Goal: Task Accomplishment & Management: Manage account settings

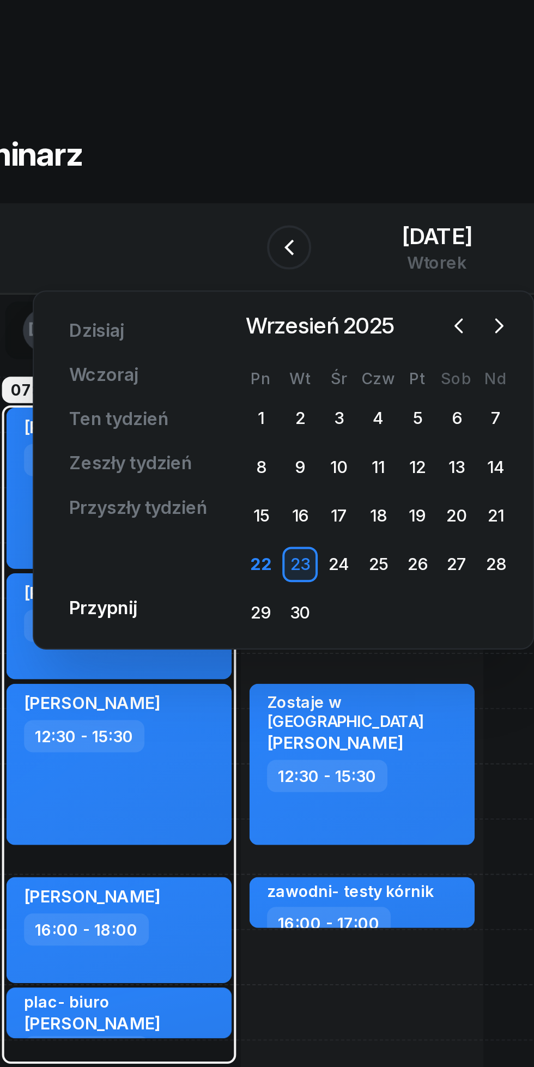
click at [295, 154] on button "button" at bounding box center [297, 161] width 16 height 16
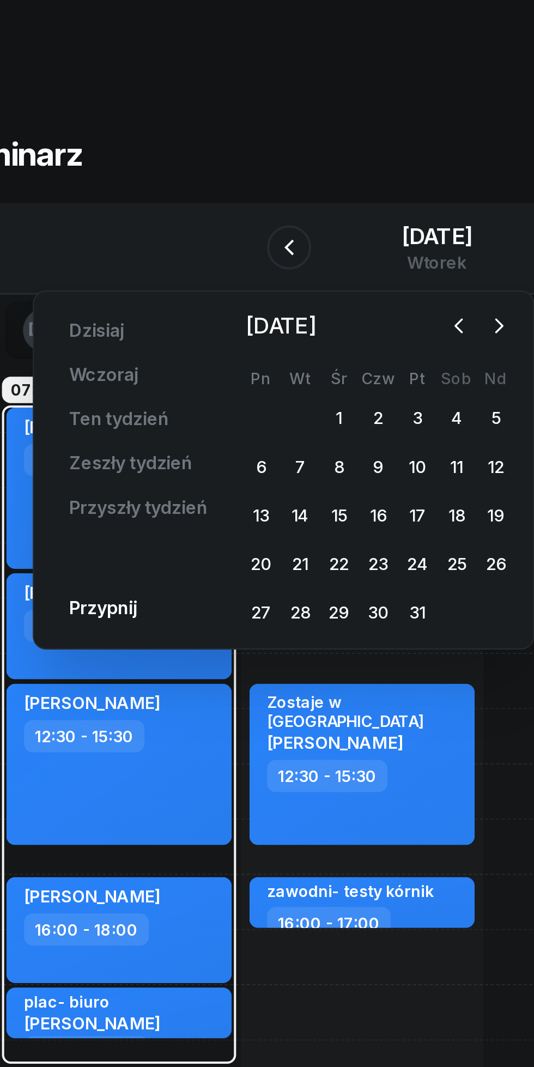
click at [255, 205] on div "3" at bounding box center [257, 206] width 17 height 17
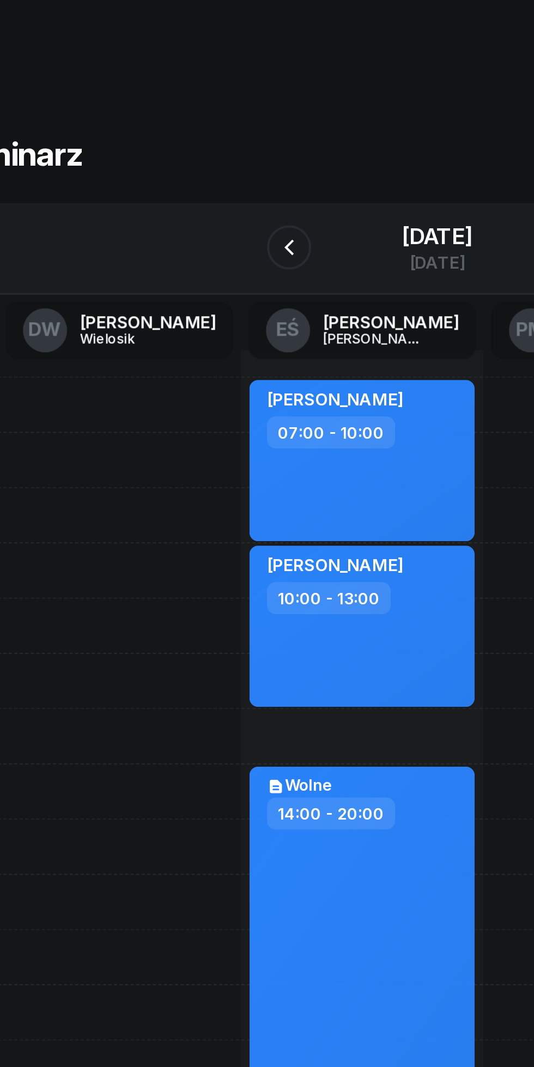
click at [269, 333] on div "[PERSON_NAME] 10:00 - 13:00" at bounding box center [229, 309] width 111 height 80
select select "10"
select select "13"
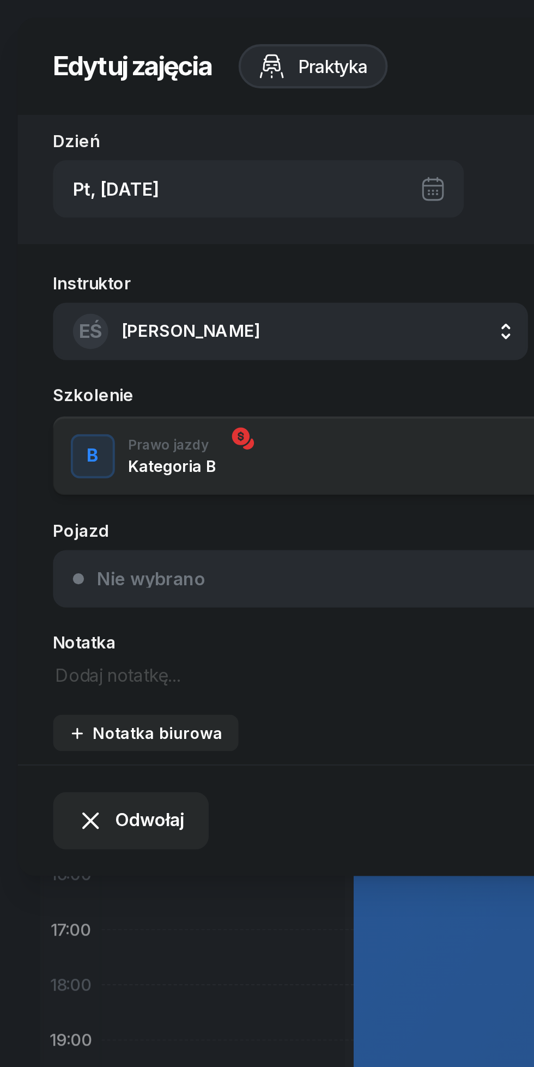
click at [71, 405] on span "Odwołaj" at bounding box center [74, 405] width 34 height 14
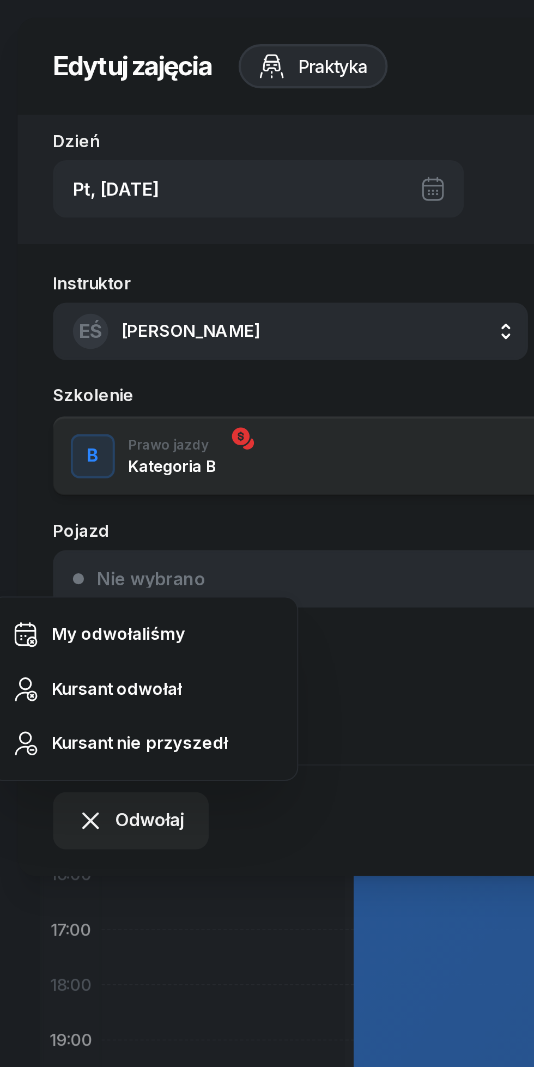
click at [53, 340] on div "Kursant odwołał" at bounding box center [58, 340] width 64 height 14
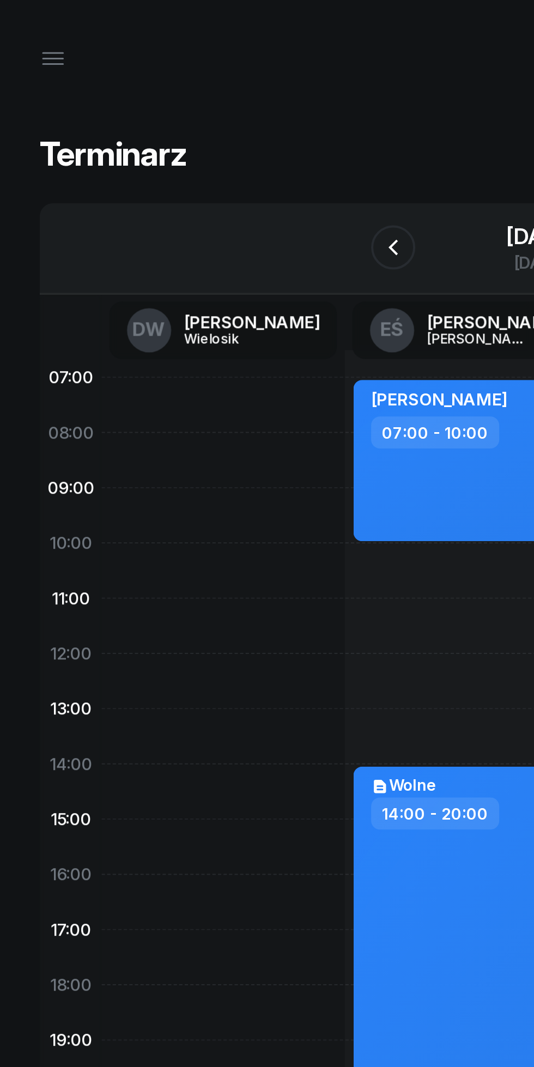
click at [250, 117] on div "[DATE]" at bounding box center [267, 116] width 35 height 11
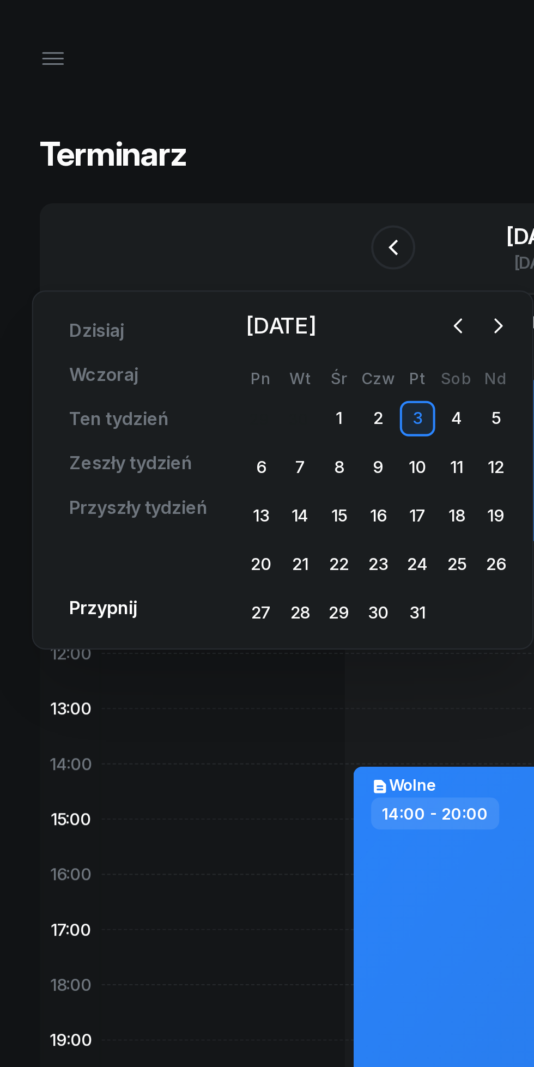
click at [226, 160] on icon "button" at bounding box center [226, 161] width 3 height 7
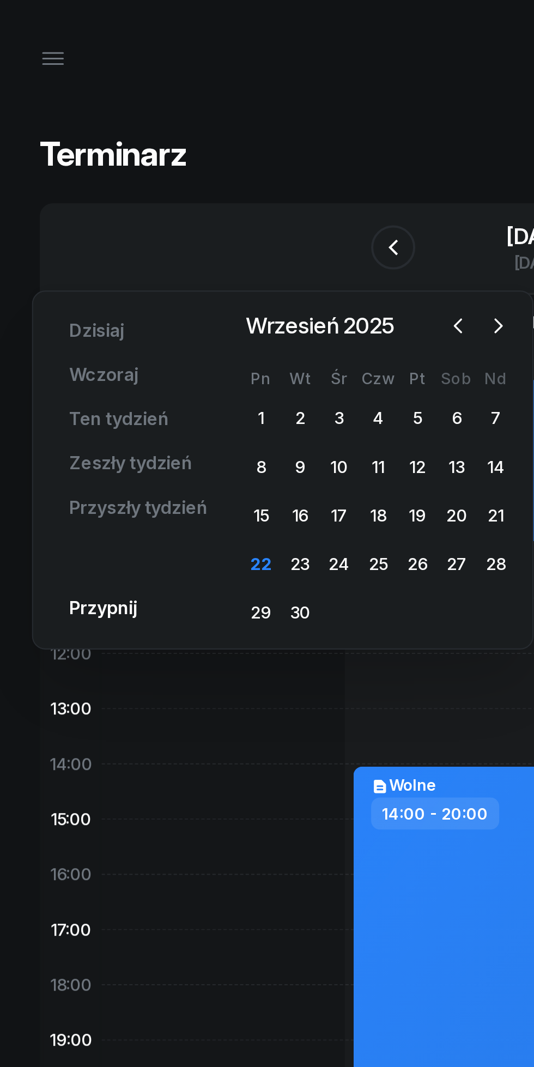
click at [166, 279] on div "24" at bounding box center [167, 278] width 17 height 17
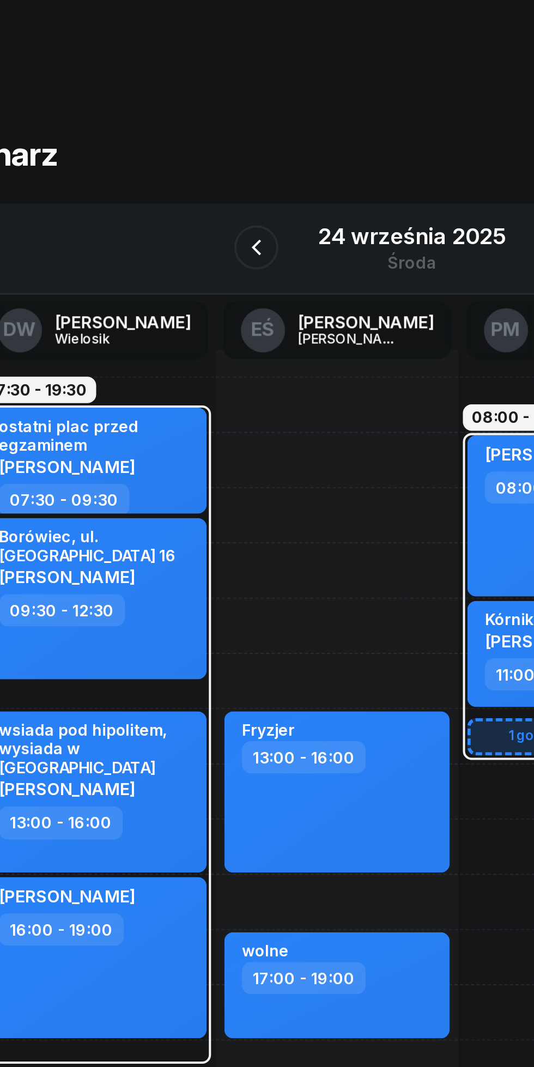
click at [200, 281] on div "Fryzjer 13:00 - 16:00 wolne 17:00 - 19:00" at bounding box center [230, 418] width 120 height 491
select select "10"
select select "12"
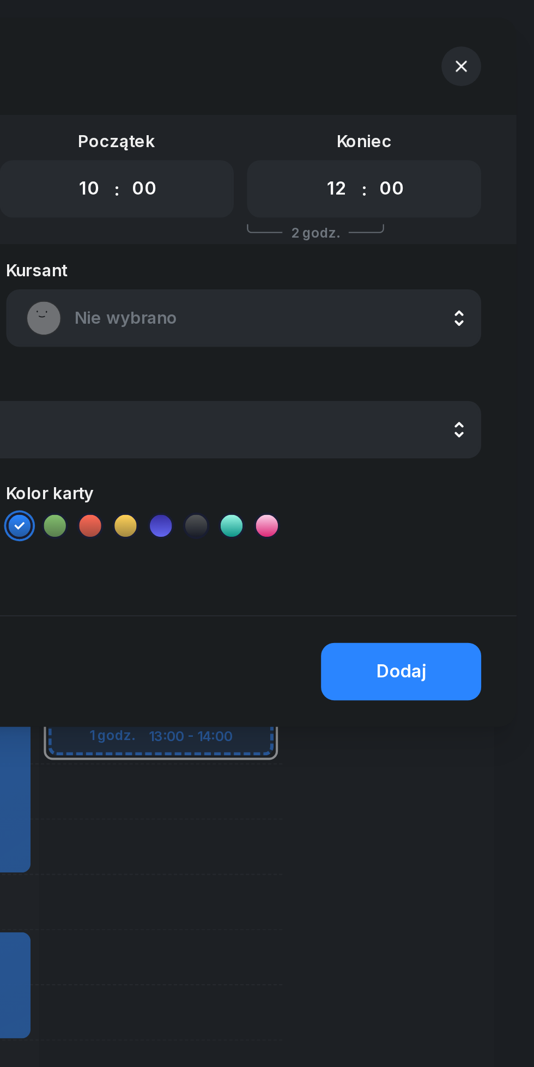
click at [338, 158] on span "Nie wybrano" at bounding box center [402, 157] width 191 height 14
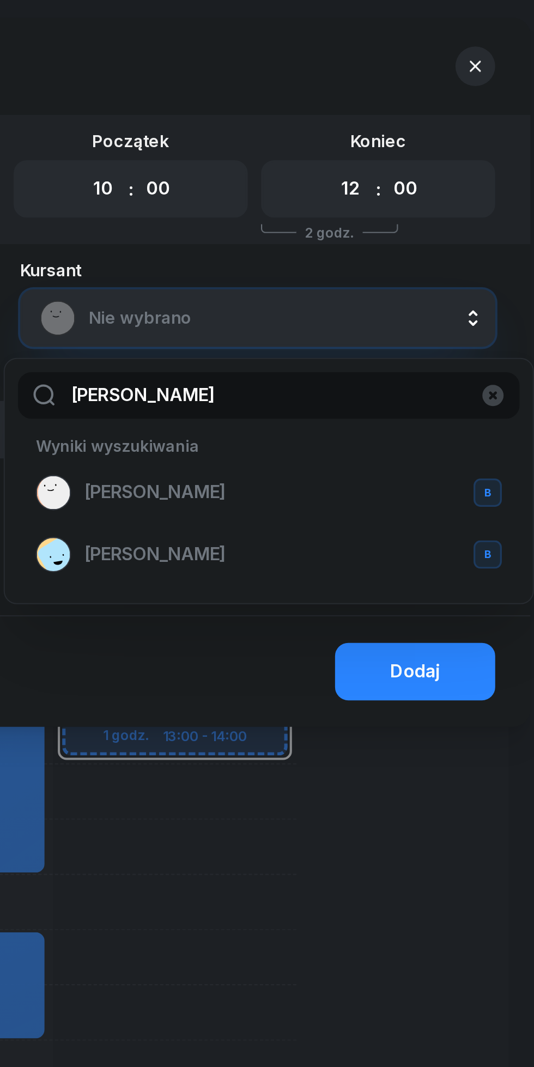
type input "[PERSON_NAME]"
click at [321, 247] on span "[PERSON_NAME]" at bounding box center [340, 243] width 70 height 14
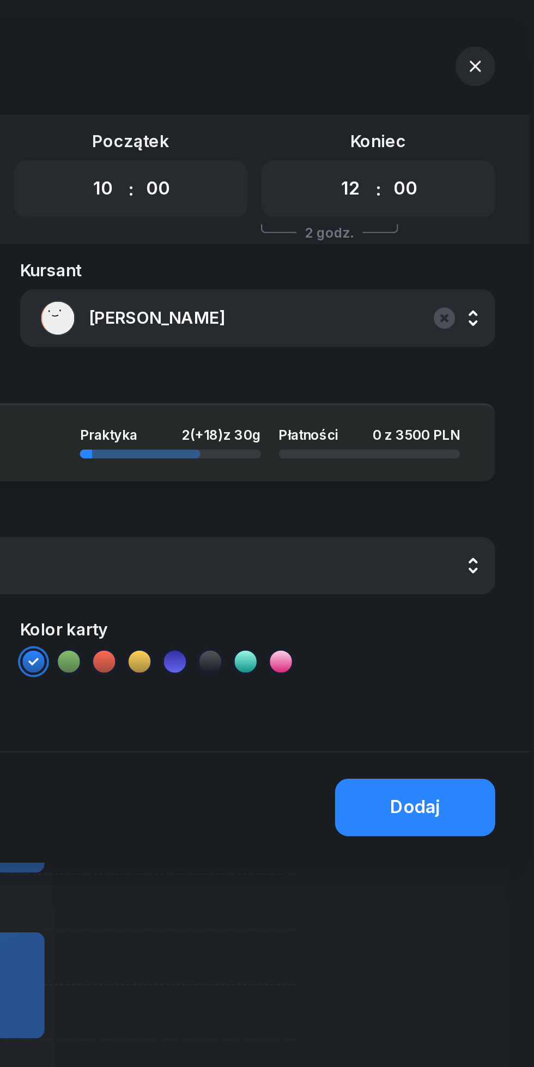
click at [468, 398] on div "Dodaj" at bounding box center [468, 398] width 25 height 14
